Goal: Find contact information: Find contact information

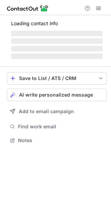
scroll to position [155, 111]
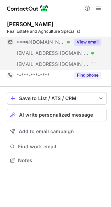
click at [89, 44] on button "View email" at bounding box center [87, 42] width 27 height 7
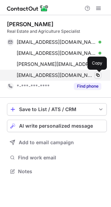
click at [99, 76] on span at bounding box center [98, 76] width 6 height 6
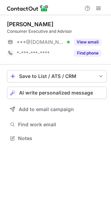
scroll to position [3, 3]
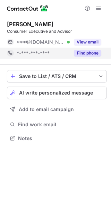
click at [88, 52] on button "Find phone" at bounding box center [87, 53] width 27 height 7
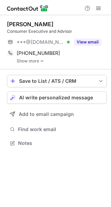
scroll to position [138, 111]
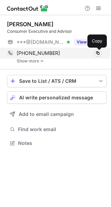
click at [96, 53] on span at bounding box center [98, 53] width 6 height 6
